Goal: Information Seeking & Learning: Learn about a topic

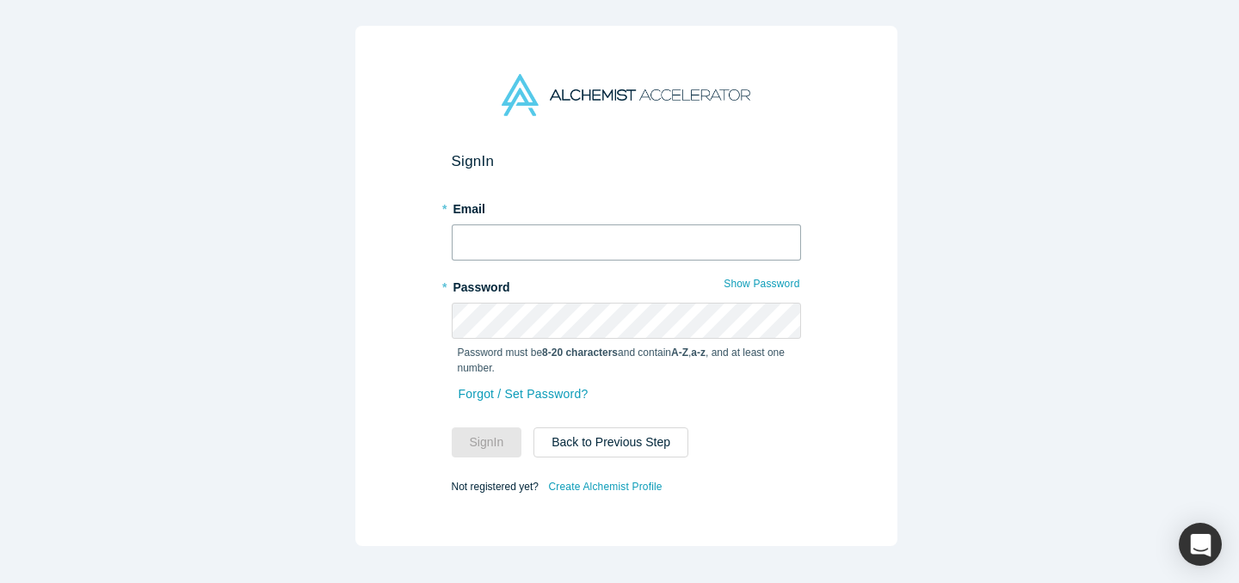
click at [682, 238] on input "text" at bounding box center [626, 243] width 349 height 36
click at [994, 230] on div "Sign In * Email * Password Show Password Password must be 8-20 characters and c…" at bounding box center [626, 298] width 1252 height 596
type input "[EMAIL_ADDRESS][DOMAIN_NAME]"
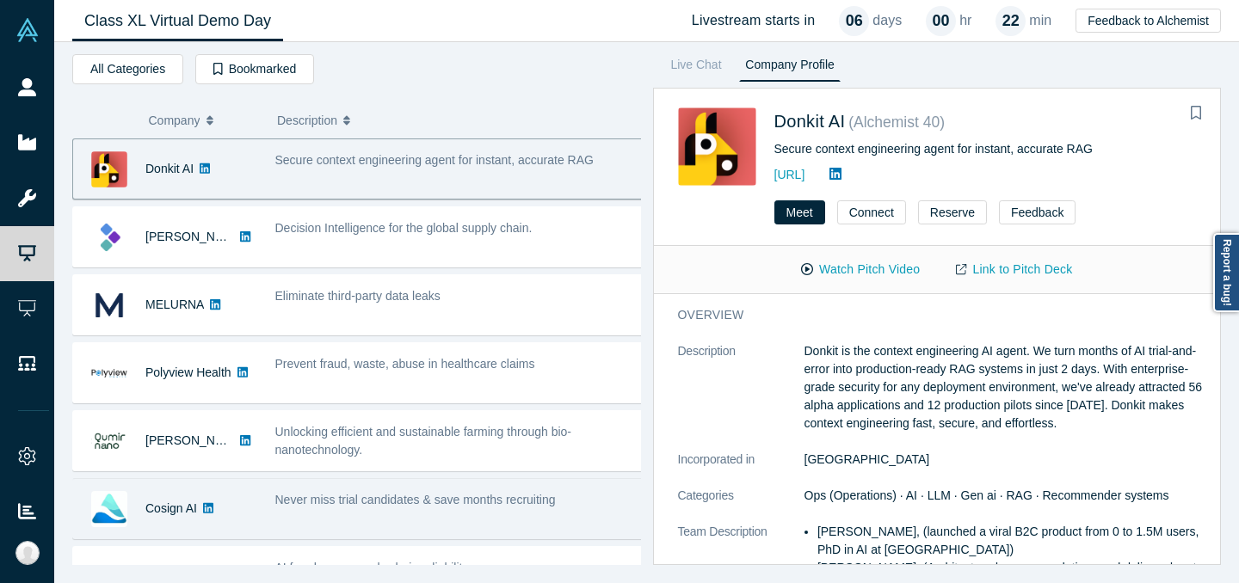
click at [290, 493] on span "Never miss trial candidates & save months recruiting" at bounding box center [415, 500] width 281 height 14
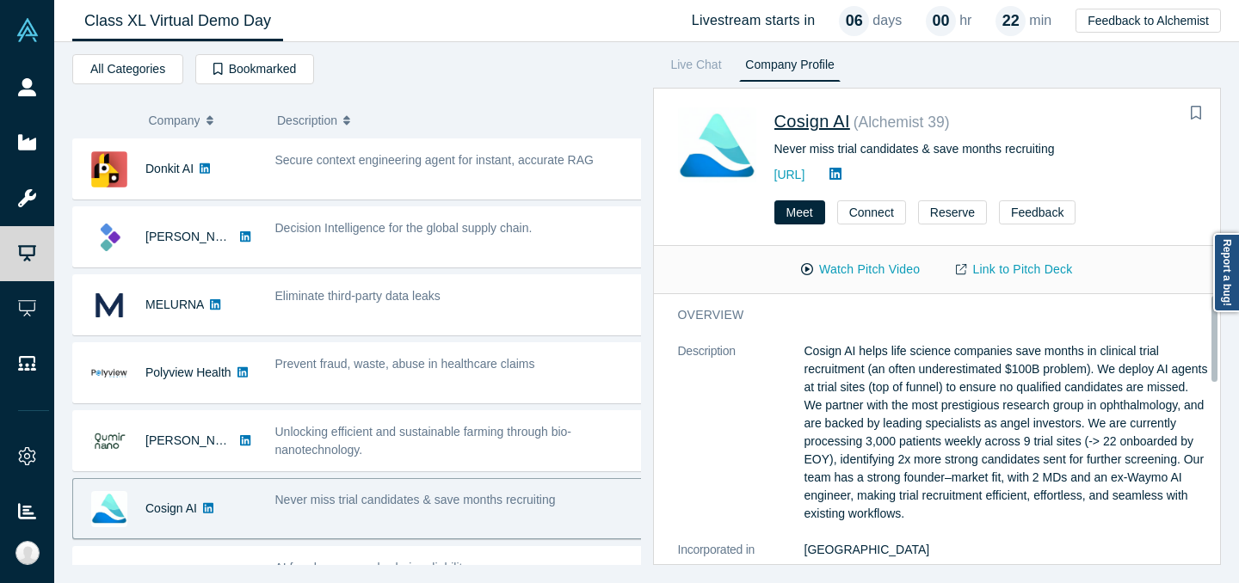
click at [818, 127] on span "Cosign AI" at bounding box center [812, 121] width 76 height 19
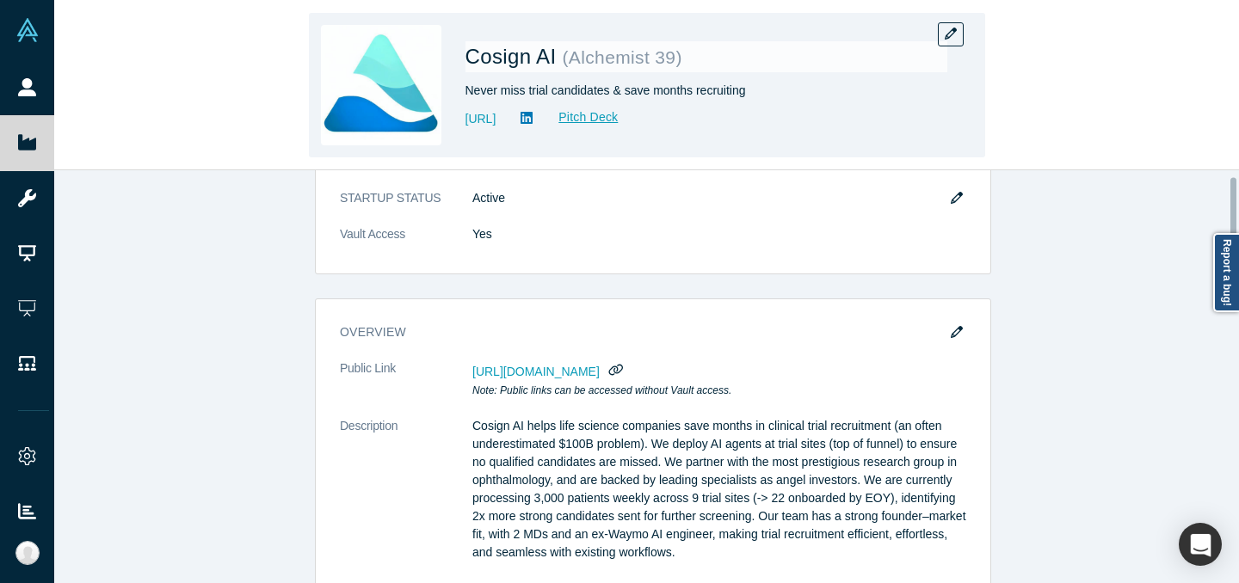
scroll to position [132, 0]
